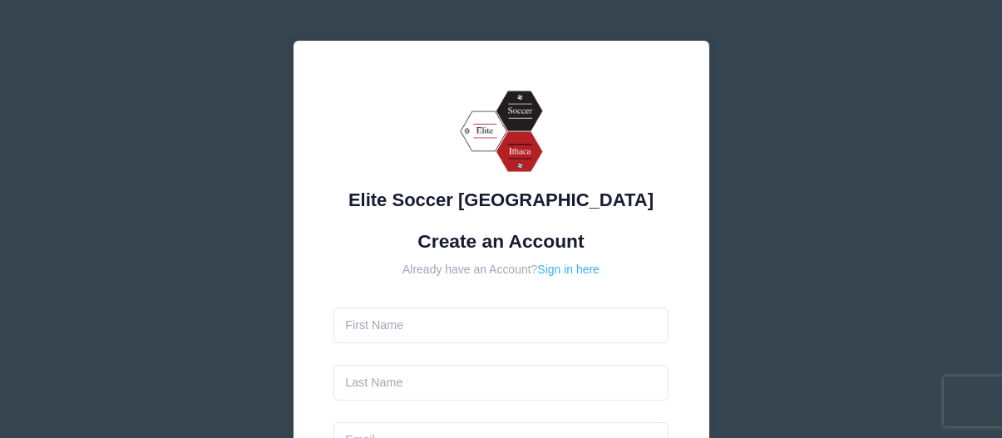
scroll to position [166, 0]
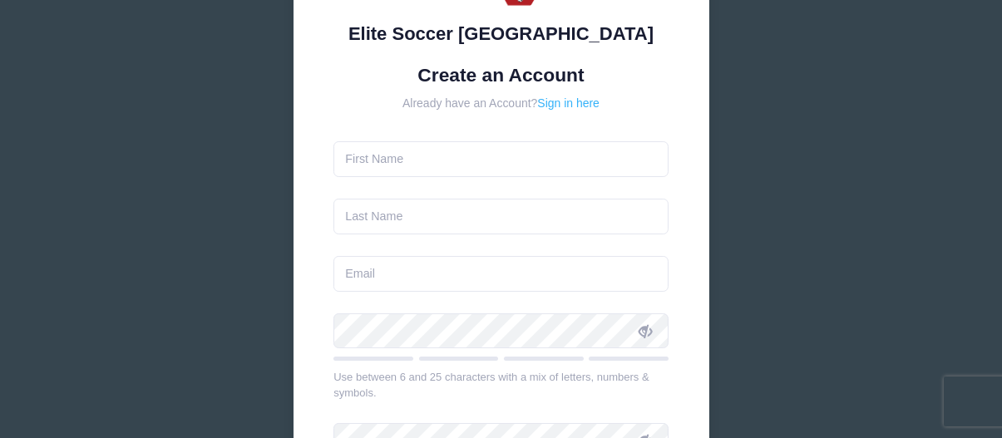
click at [556, 107] on link "Sign in here" at bounding box center [568, 102] width 62 height 13
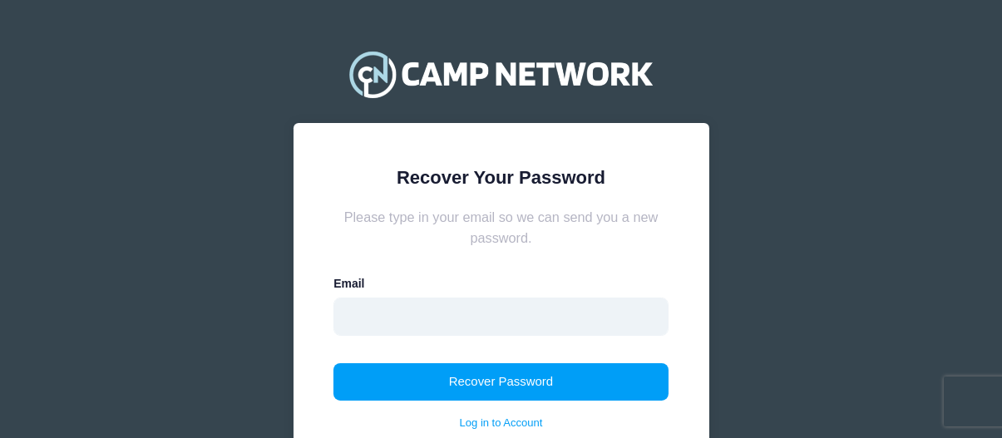
click at [417, 311] on input "email" at bounding box center [500, 317] width 335 height 38
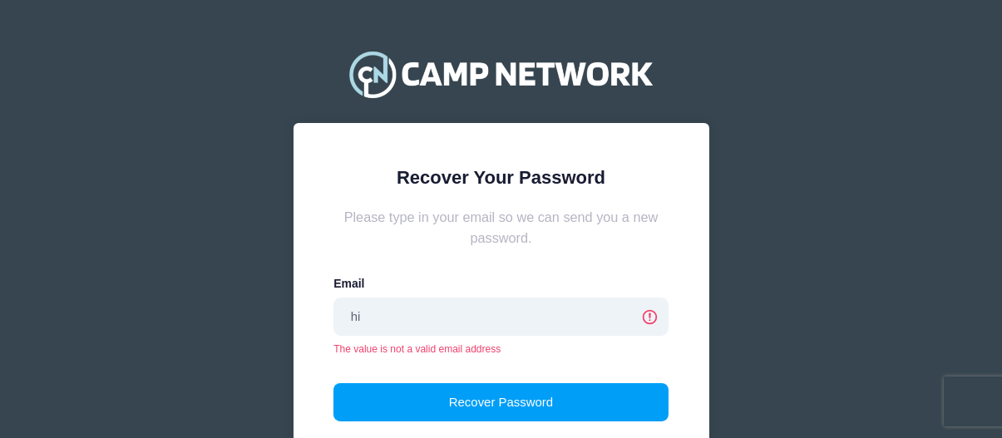
type input "h"
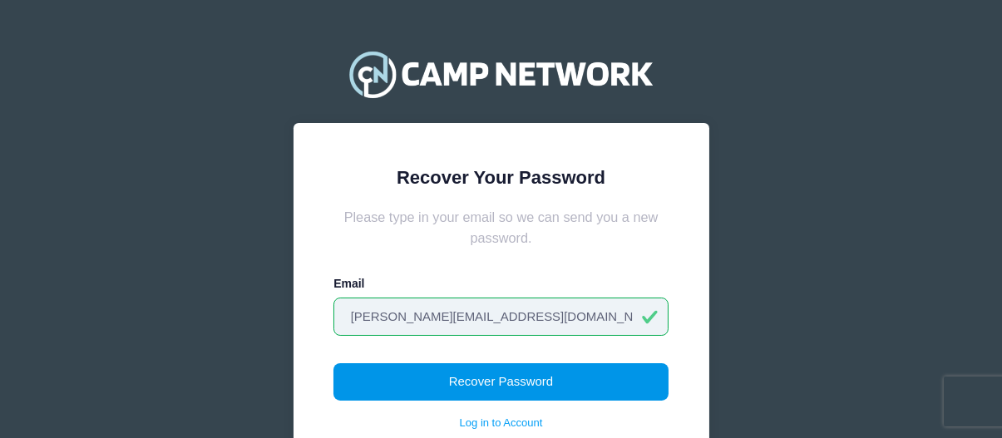
type input "jill@kludtfarms.com"
click at [443, 373] on button "Recover Password" at bounding box center [500, 382] width 335 height 38
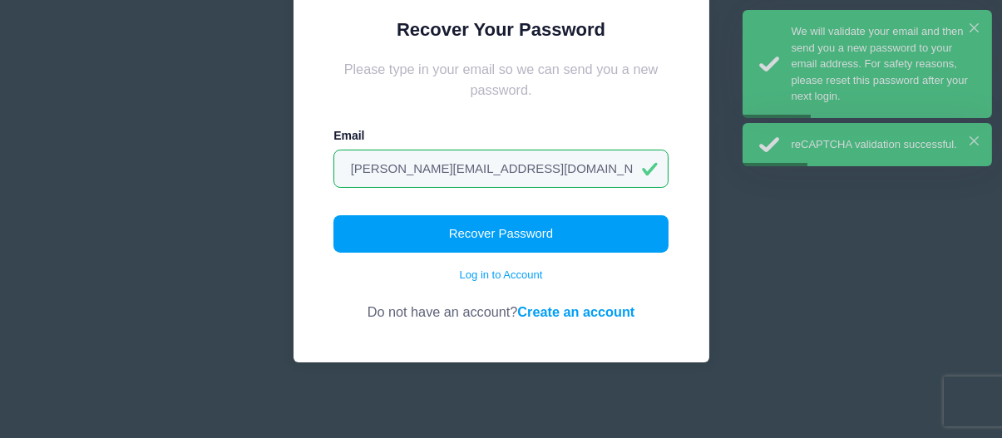
scroll to position [153, 0]
